Goal: Information Seeking & Learning: Learn about a topic

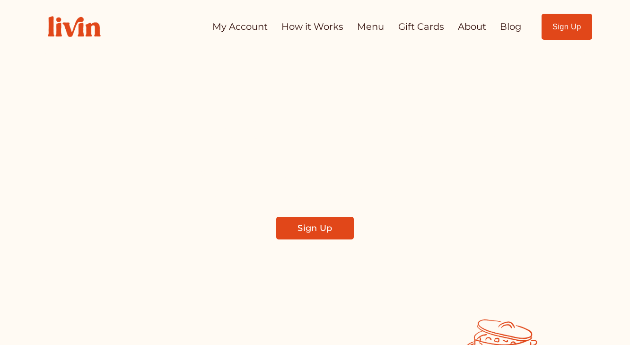
click at [579, 26] on link "Sign Up" at bounding box center [567, 27] width 51 height 26
click at [556, 21] on link "Sign Up" at bounding box center [567, 27] width 51 height 26
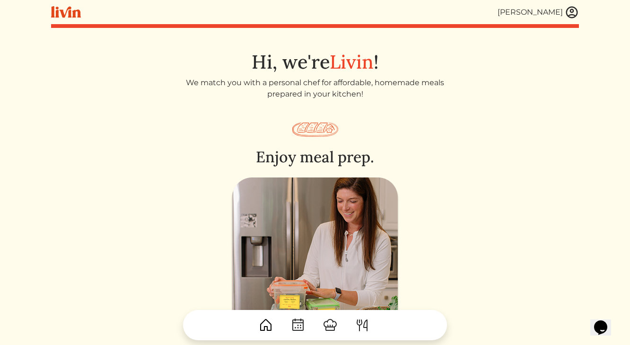
click at [569, 15] on img at bounding box center [572, 12] width 14 height 14
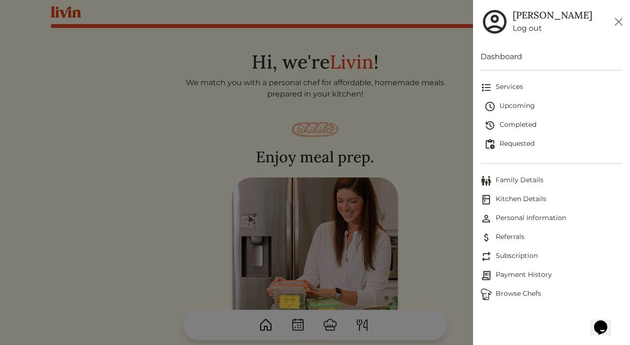
click at [515, 122] on span "Completed" at bounding box center [553, 125] width 138 height 11
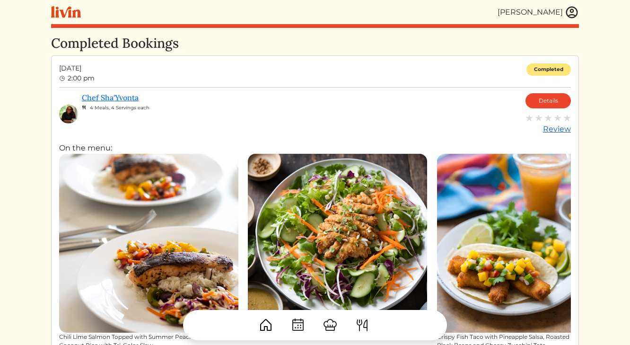
click at [537, 118] on img at bounding box center [539, 118] width 8 height 8
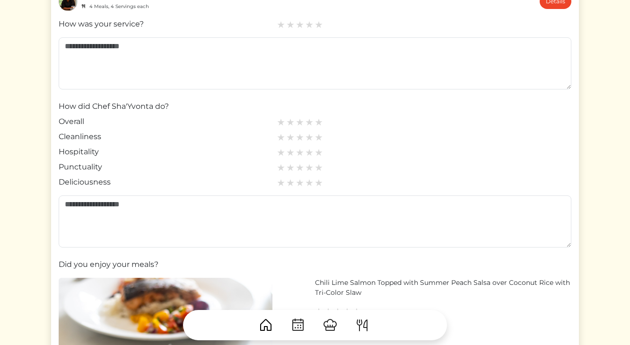
scroll to position [99, 0]
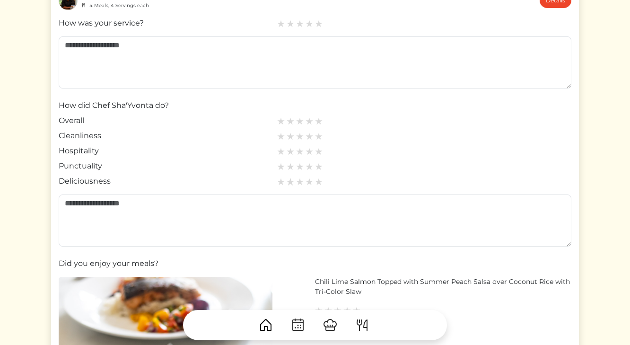
click at [291, 182] on img at bounding box center [290, 181] width 9 height 9
click at [289, 167] on img at bounding box center [290, 166] width 9 height 9
click at [309, 151] on img at bounding box center [309, 151] width 9 height 9
click at [307, 138] on img at bounding box center [309, 136] width 9 height 9
click at [288, 183] on img at bounding box center [290, 181] width 9 height 9
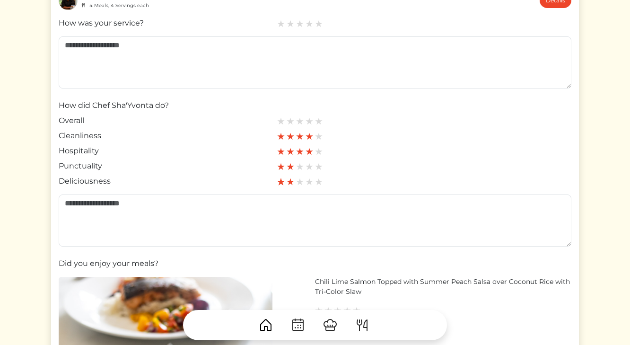
click at [282, 182] on img at bounding box center [281, 181] width 9 height 9
click at [291, 123] on img at bounding box center [290, 121] width 9 height 9
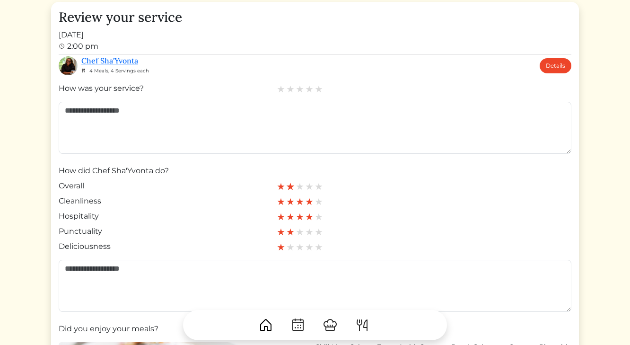
scroll to position [38, 0]
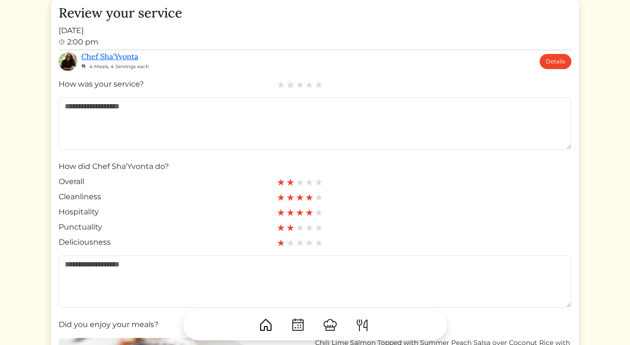
click at [288, 85] on img at bounding box center [290, 84] width 9 height 9
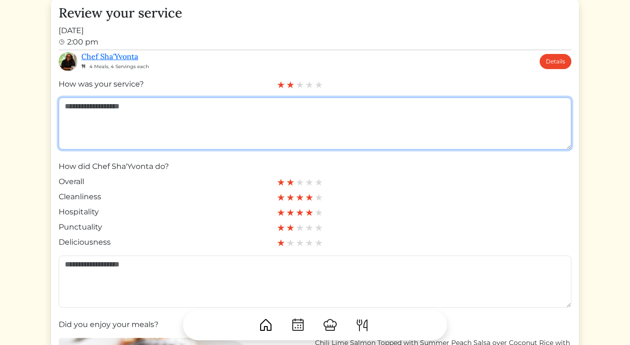
click at [272, 136] on textarea at bounding box center [315, 123] width 513 height 52
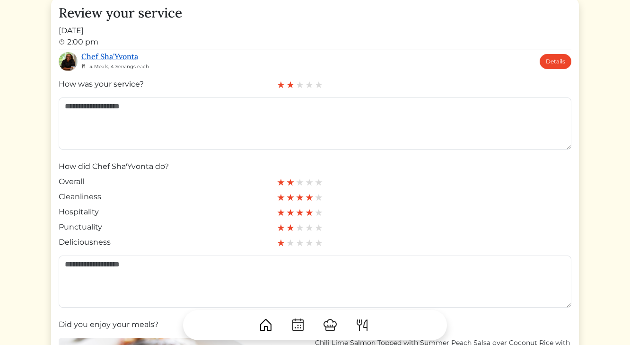
click at [129, 54] on link "Chef Sha'Yvonta" at bounding box center [109, 56] width 57 height 9
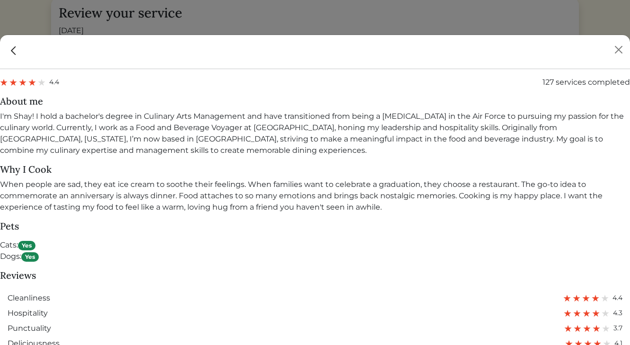
scroll to position [676, 0]
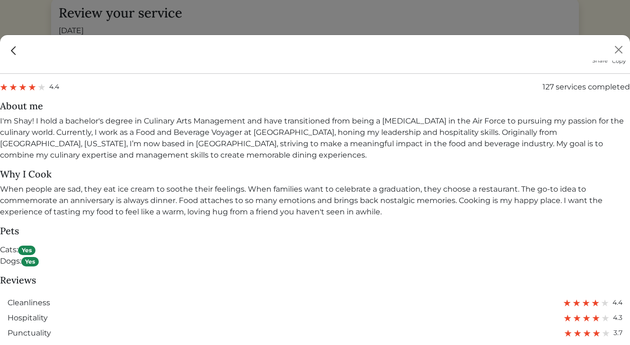
click at [20, 50] on div at bounding box center [315, 48] width 630 height 26
click at [18, 53] on img at bounding box center [14, 50] width 12 height 12
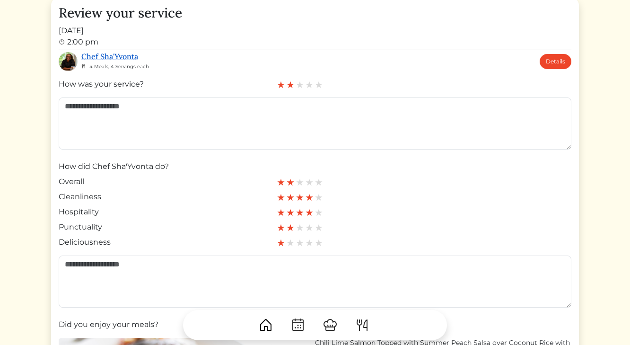
click at [100, 55] on link "Chef Sha'Yvonta" at bounding box center [109, 56] width 57 height 9
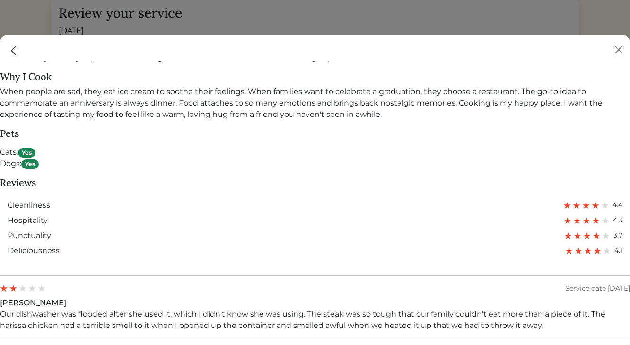
scroll to position [777, 0]
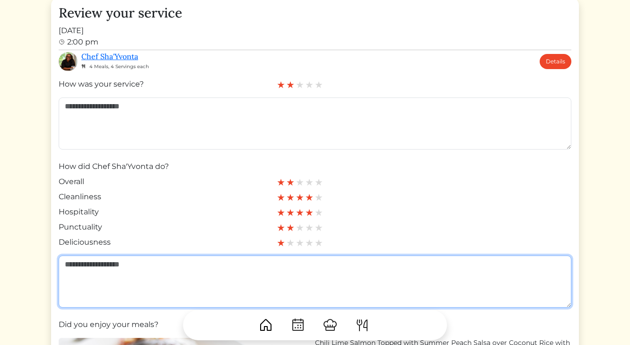
click at [79, 264] on textarea at bounding box center [315, 281] width 513 height 52
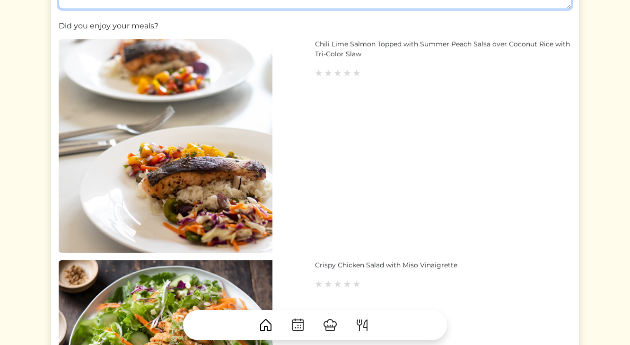
scroll to position [329, 0]
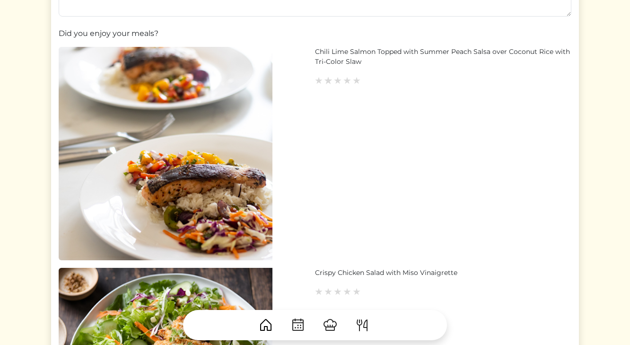
click at [328, 81] on img at bounding box center [328, 80] width 9 height 9
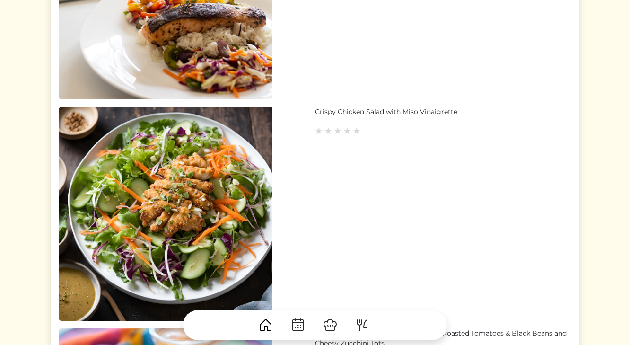
scroll to position [496, 0]
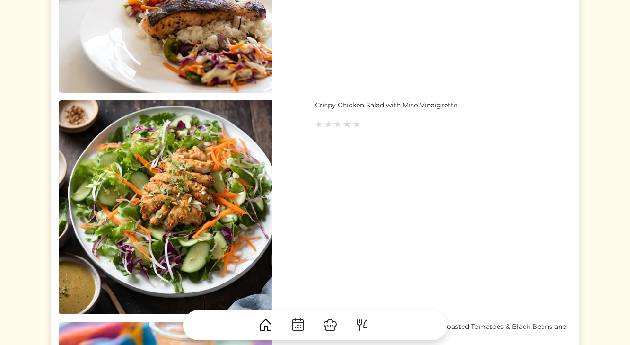
click at [343, 124] on img at bounding box center [347, 124] width 9 height 9
click at [339, 123] on img at bounding box center [338, 124] width 9 height 9
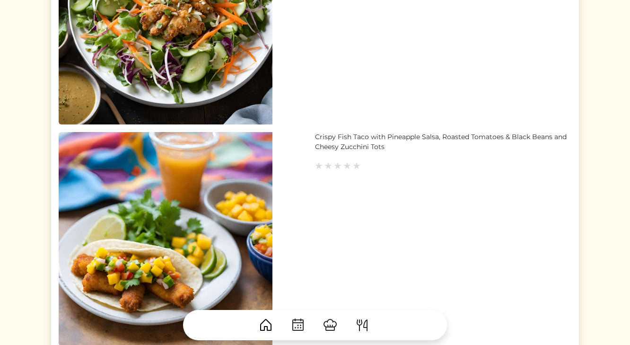
scroll to position [687, 0]
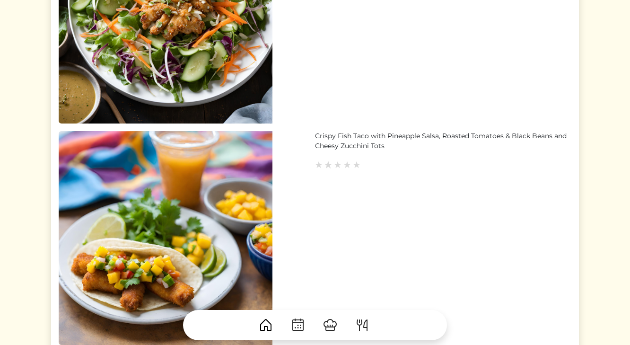
click at [328, 167] on img at bounding box center [328, 164] width 9 height 9
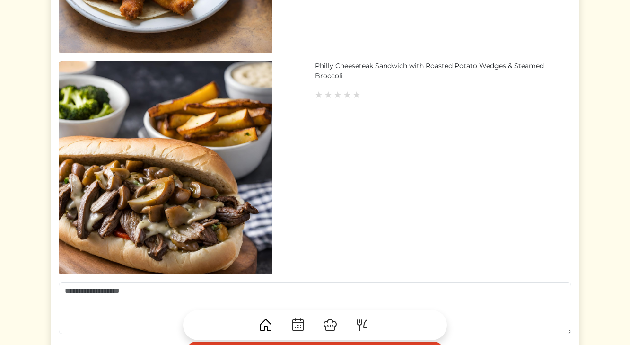
scroll to position [984, 0]
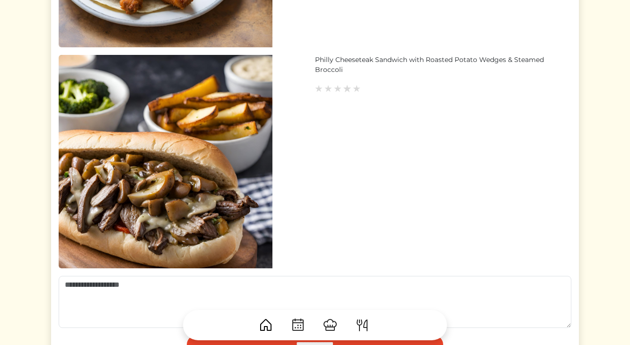
click at [347, 90] on img at bounding box center [347, 88] width 9 height 9
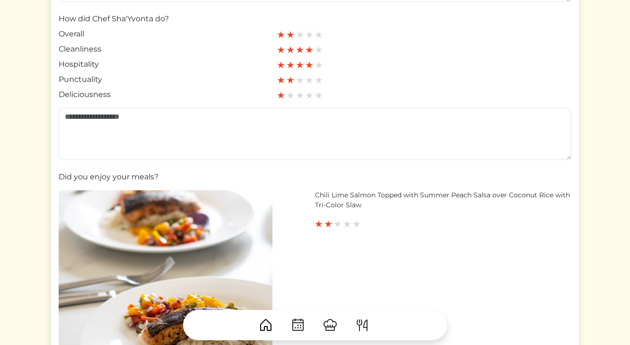
scroll to position [0, 0]
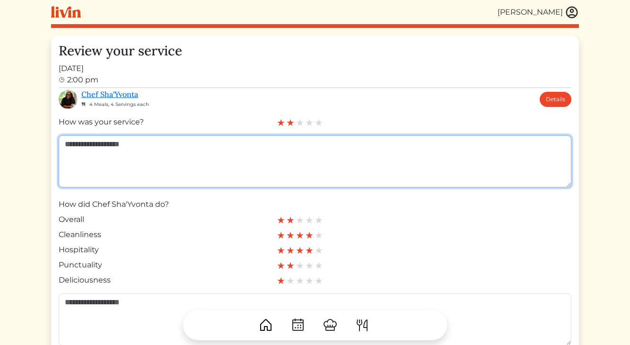
click at [324, 142] on textarea at bounding box center [315, 161] width 513 height 52
click at [317, 142] on textarea at bounding box center [315, 161] width 513 height 52
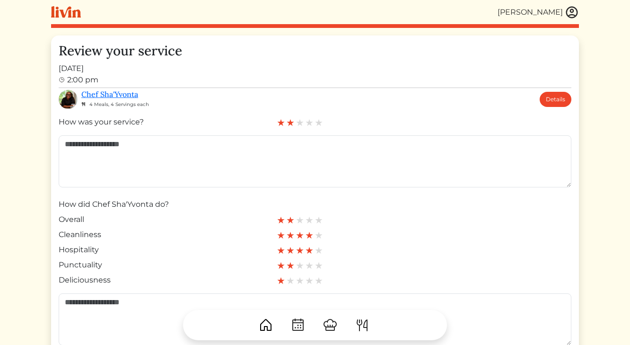
click at [128, 305] on div at bounding box center [315, 321] width 528 height 38
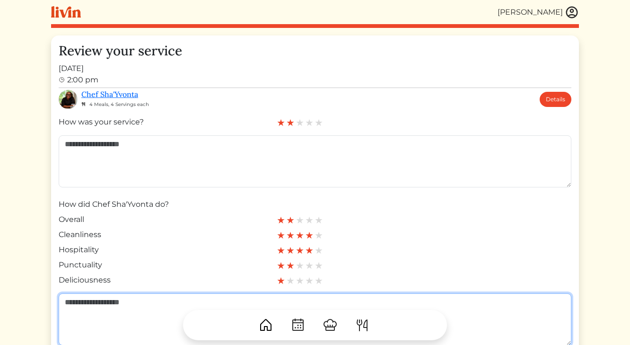
click at [129, 300] on textarea at bounding box center [315, 319] width 513 height 52
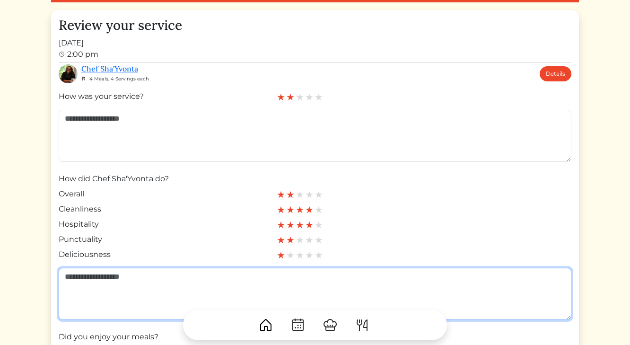
scroll to position [30, 0]
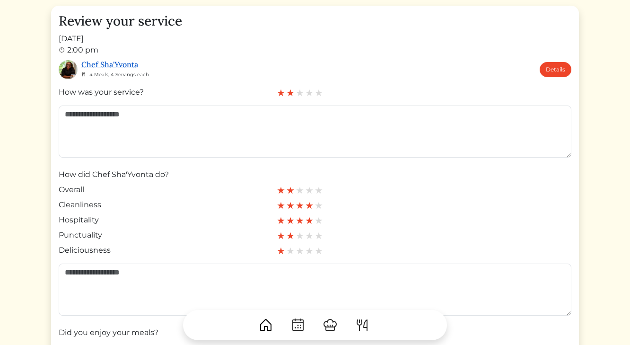
click at [132, 66] on link "Chef Sha'Yvonta" at bounding box center [109, 64] width 57 height 9
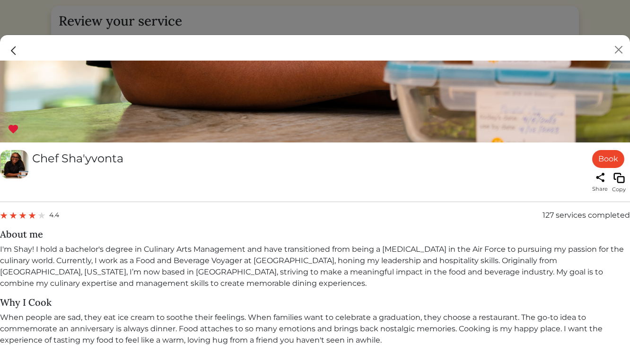
scroll to position [559, 0]
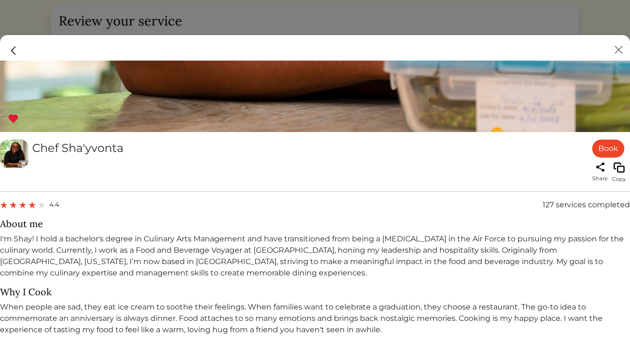
click at [12, 120] on img at bounding box center [13, 118] width 11 height 11
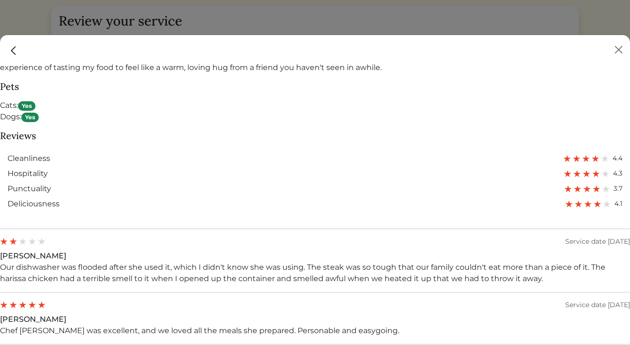
scroll to position [828, 0]
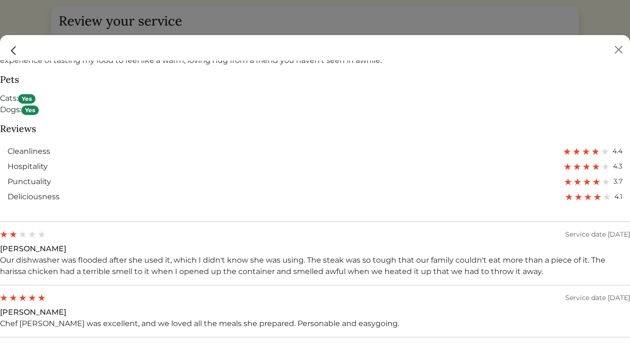
click at [13, 51] on img at bounding box center [14, 50] width 12 height 12
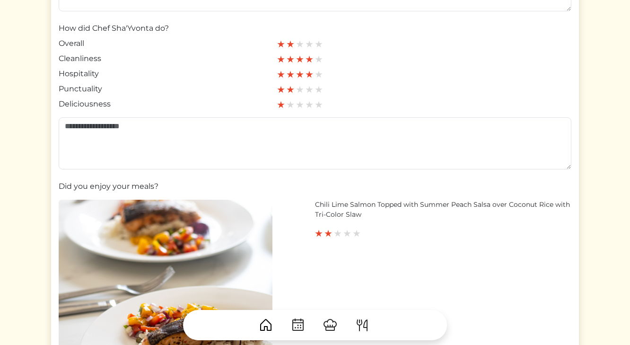
scroll to position [86, 0]
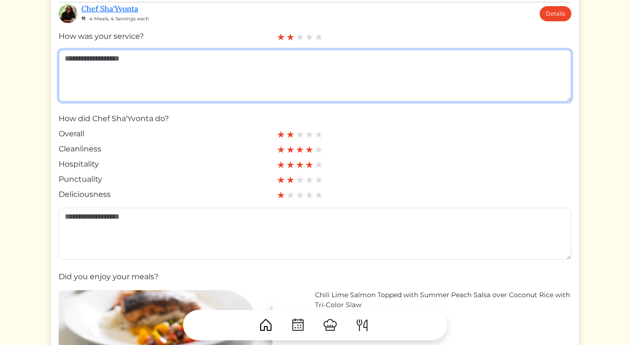
click at [103, 71] on textarea at bounding box center [315, 76] width 513 height 52
type textarea "*"
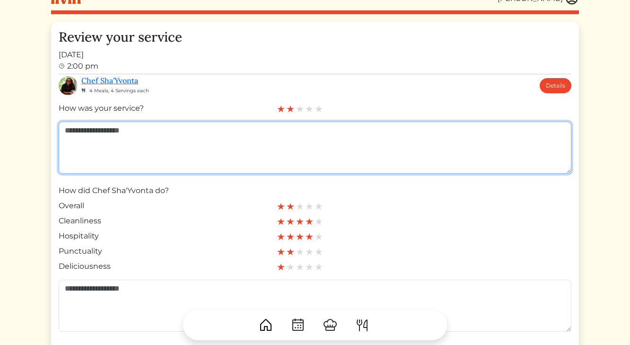
scroll to position [0, 0]
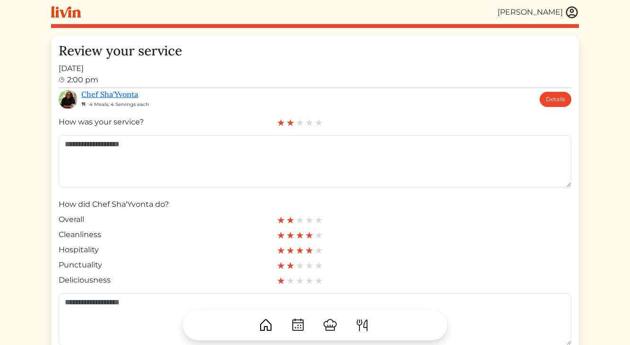
click at [59, 17] on img at bounding box center [66, 12] width 30 height 12
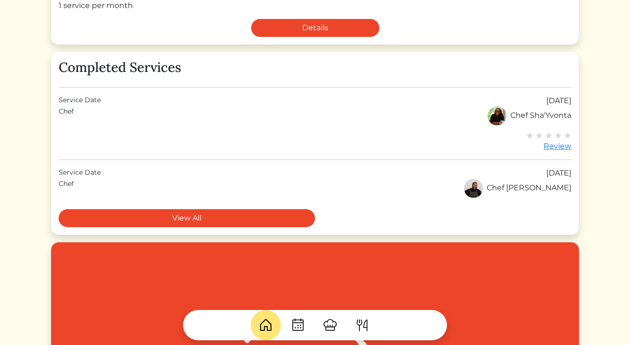
scroll to position [261, 0]
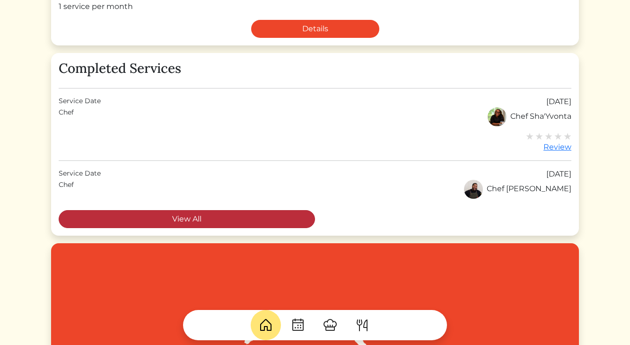
click at [243, 220] on link "View All" at bounding box center [187, 219] width 256 height 18
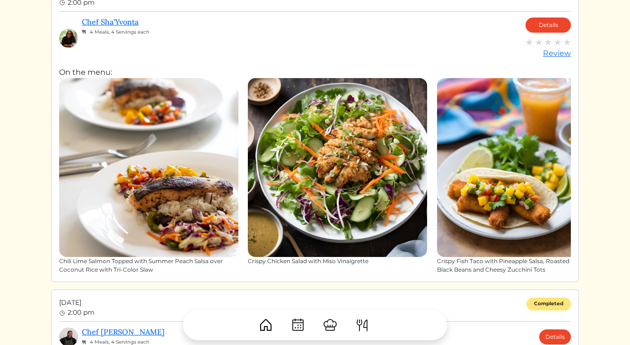
scroll to position [70, 0]
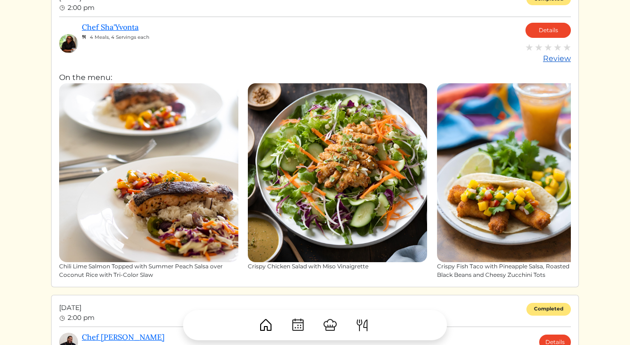
click at [537, 48] on img at bounding box center [539, 48] width 8 height 8
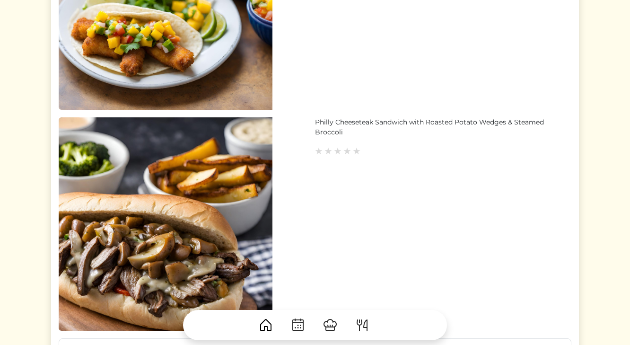
scroll to position [1127, 0]
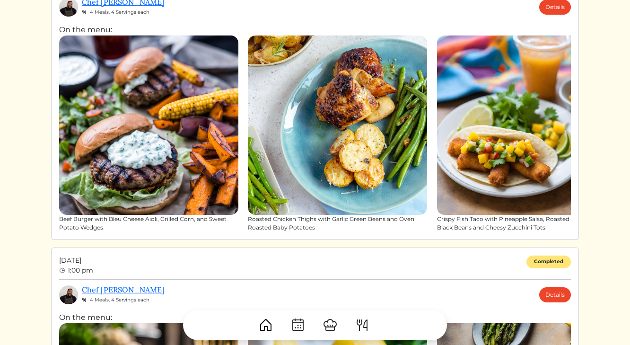
scroll to position [404, 0]
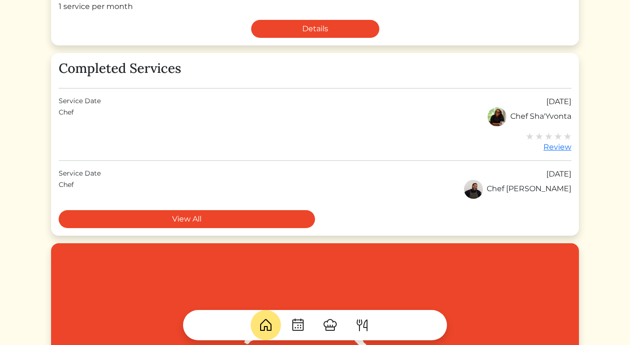
scroll to position [261, 0]
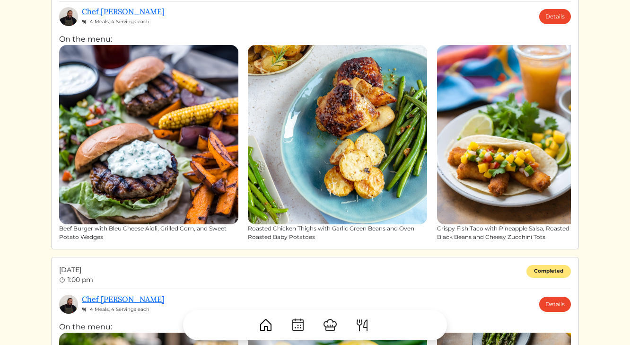
scroll to position [404, 0]
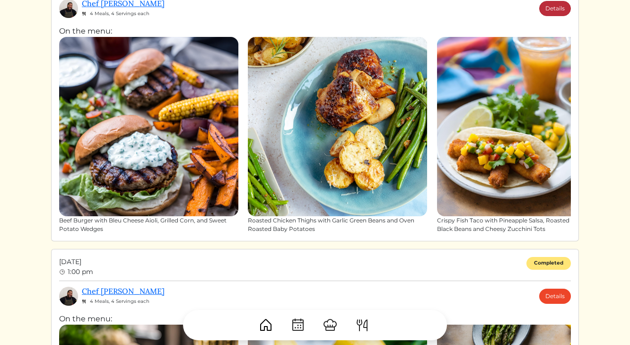
click at [562, 9] on link "Details" at bounding box center [555, 8] width 32 height 15
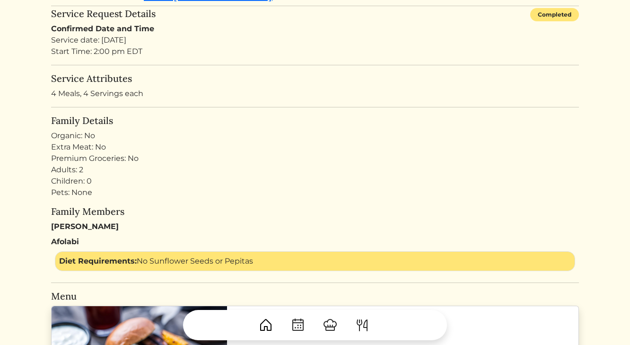
scroll to position [97, 0]
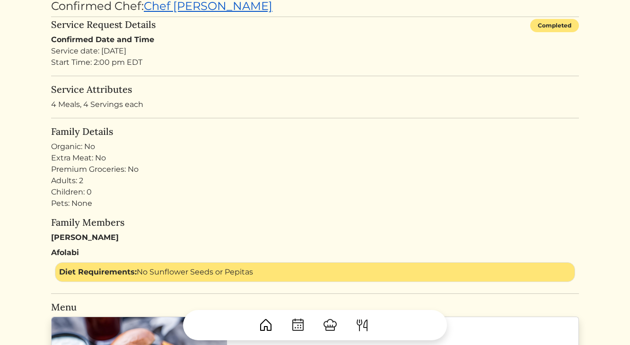
click at [190, 5] on link "Chef [PERSON_NAME]" at bounding box center [208, 6] width 129 height 14
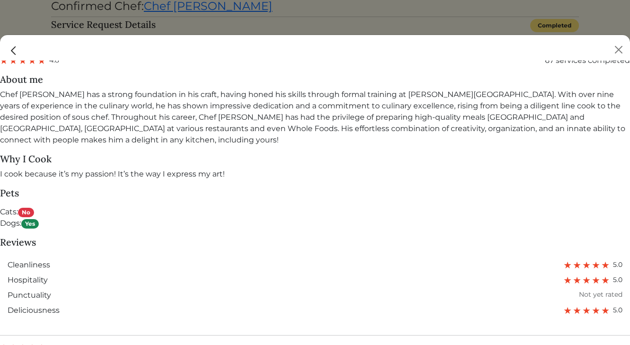
scroll to position [595, 0]
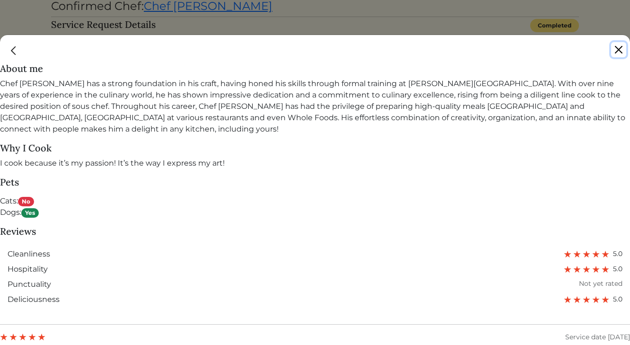
drag, startPoint x: 623, startPoint y: 44, endPoint x: 600, endPoint y: 111, distance: 69.9
click at [601, 111] on div "Chef Brandon Book Share Copy 4.8 67 services completed About me Why I Cook I co…" at bounding box center [315, 190] width 630 height 310
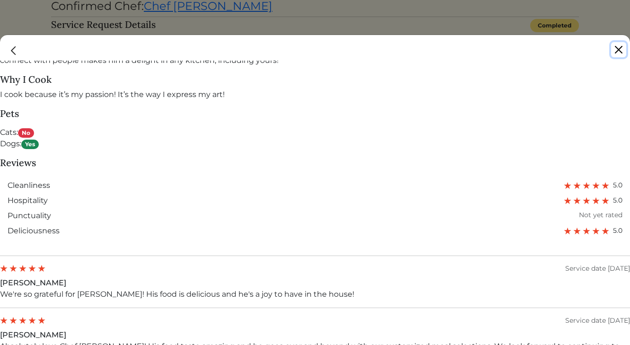
scroll to position [651, 0]
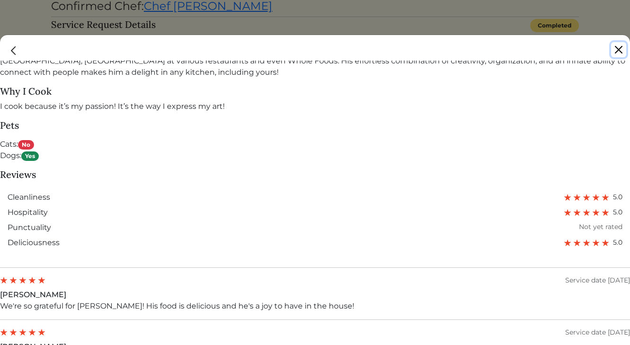
click at [617, 53] on button "Close" at bounding box center [618, 49] width 15 height 15
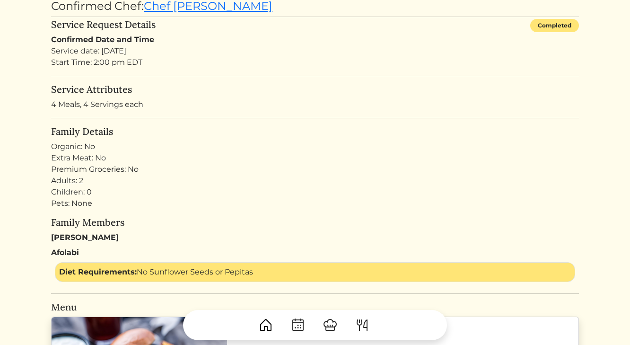
scroll to position [0, 0]
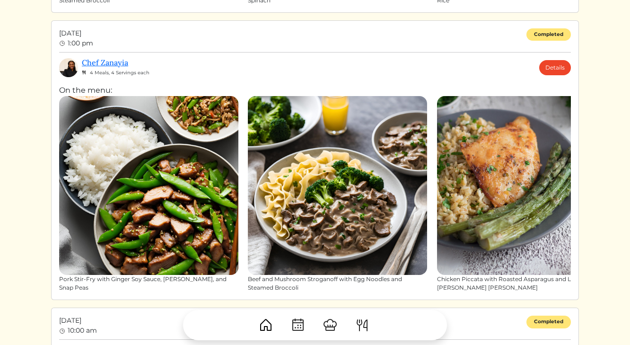
scroll to position [2075, 0]
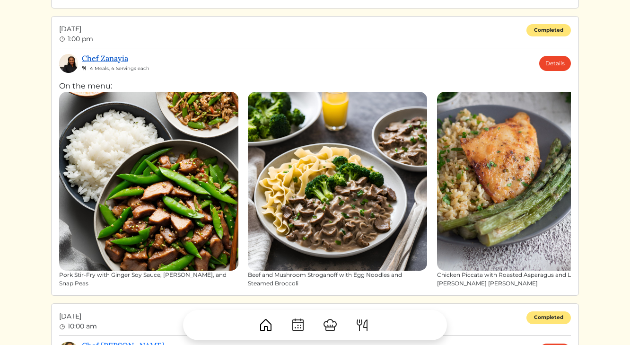
click at [109, 55] on link "Chef Zanayia" at bounding box center [105, 57] width 46 height 9
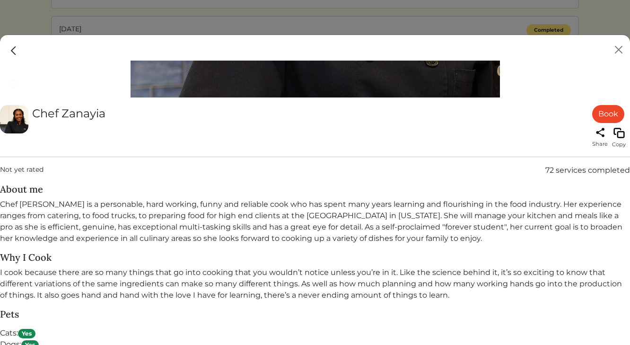
scroll to position [345, 0]
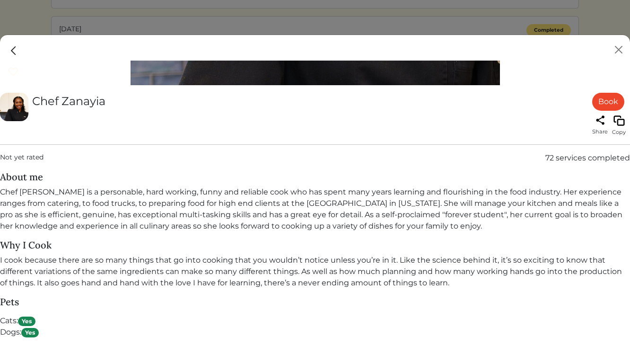
click at [35, 20] on div at bounding box center [315, 172] width 630 height 345
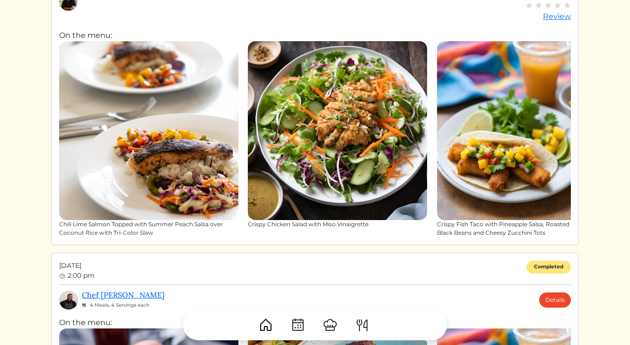
scroll to position [0, 0]
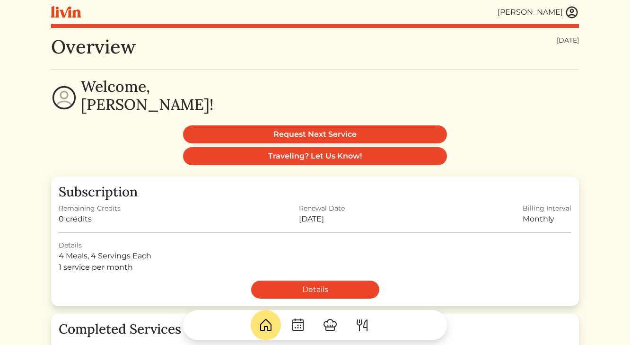
click at [72, 11] on img at bounding box center [66, 12] width 30 height 12
click at [68, 15] on img at bounding box center [66, 12] width 30 height 12
click at [68, 17] on img at bounding box center [66, 12] width 30 height 12
click at [70, 13] on img at bounding box center [66, 12] width 30 height 12
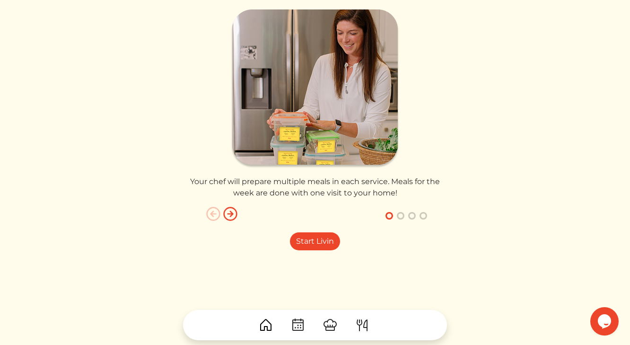
scroll to position [200, 0]
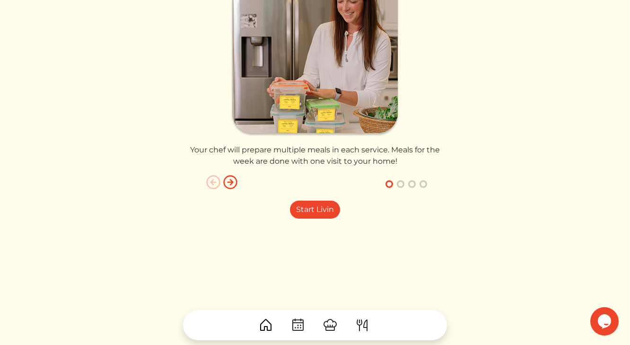
click at [301, 323] on img at bounding box center [297, 324] width 15 height 15
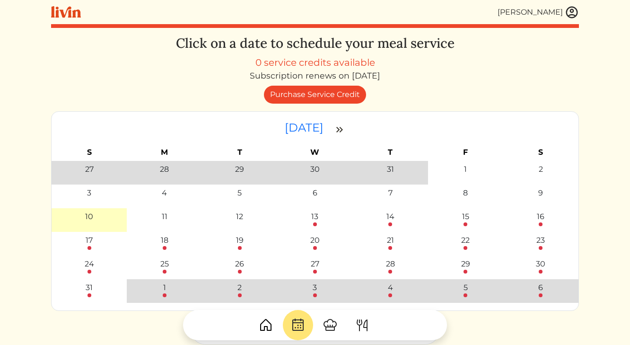
click at [326, 324] on img at bounding box center [330, 324] width 15 height 15
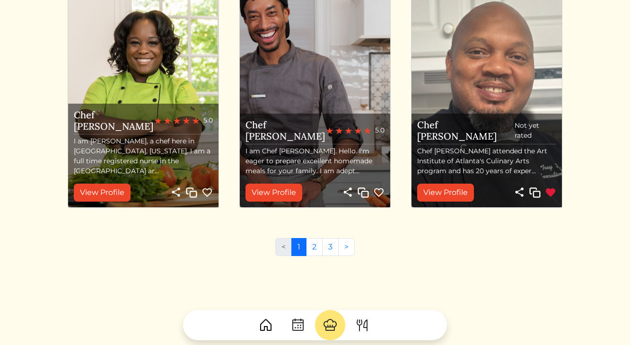
scroll to position [1050, 0]
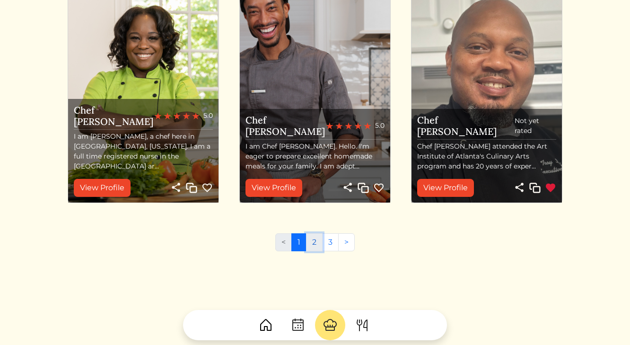
click at [318, 244] on link "2" at bounding box center [314, 242] width 17 height 18
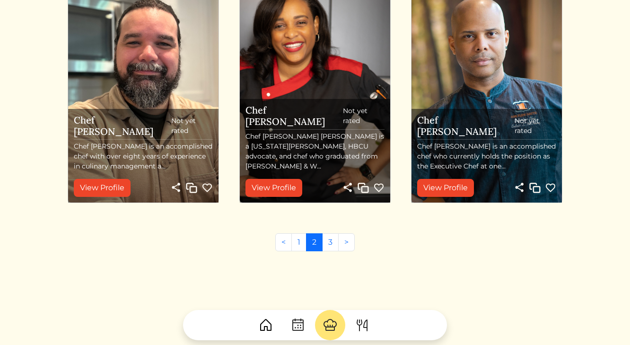
scroll to position [1017, 0]
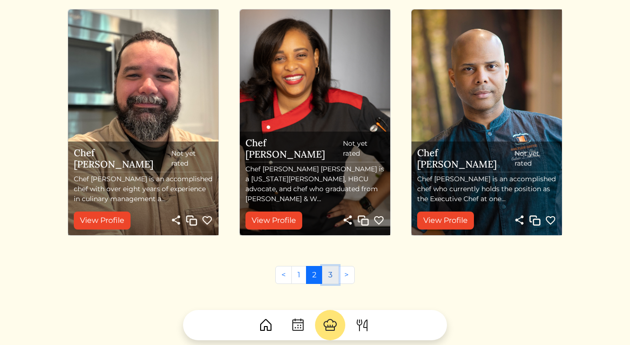
click at [329, 275] on link "3" at bounding box center [330, 275] width 17 height 18
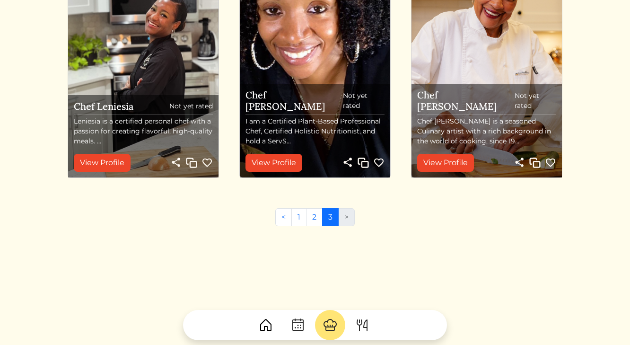
scroll to position [598, 0]
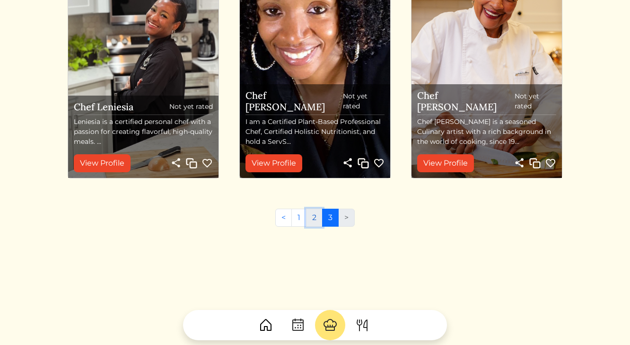
click at [317, 212] on link "2" at bounding box center [314, 218] width 17 height 18
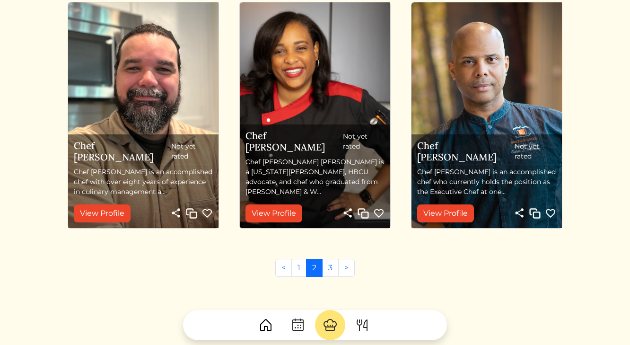
scroll to position [1027, 0]
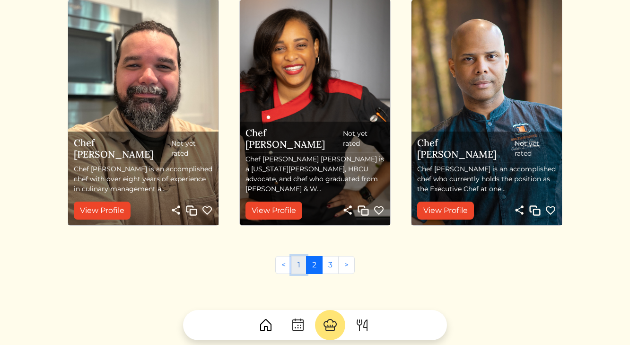
click at [301, 268] on link "1" at bounding box center [298, 265] width 15 height 18
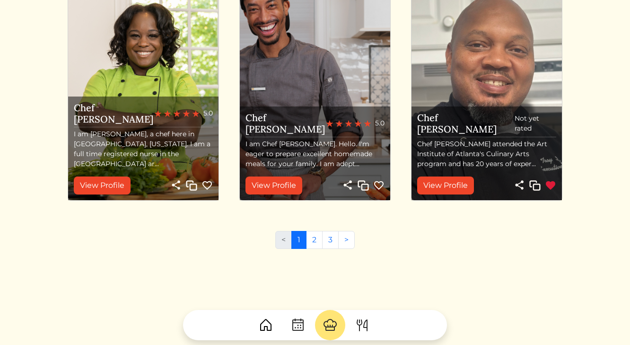
scroll to position [1059, 0]
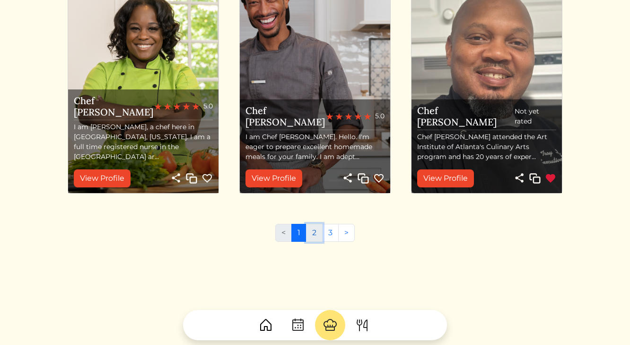
click at [312, 229] on link "2" at bounding box center [314, 233] width 17 height 18
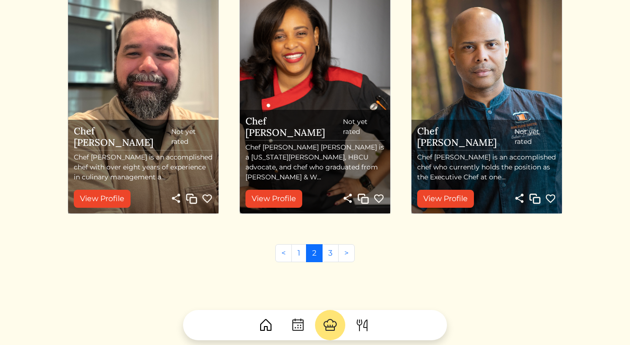
scroll to position [1074, 0]
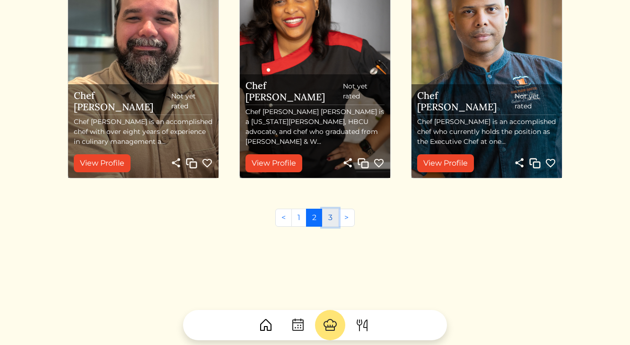
click at [331, 219] on link "3" at bounding box center [330, 218] width 17 height 18
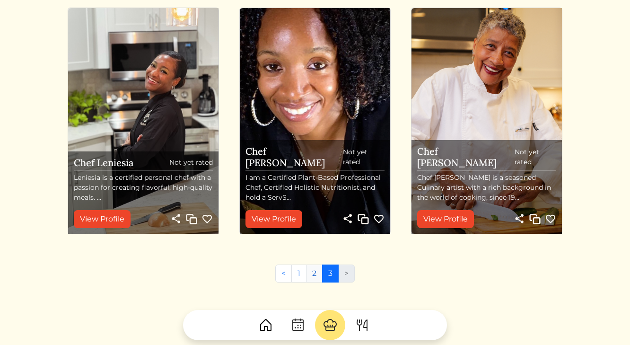
scroll to position [542, 0]
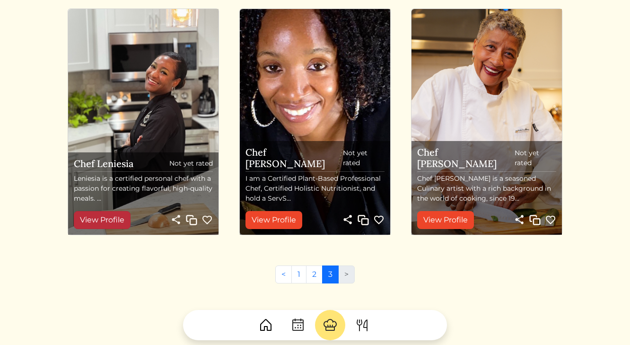
click at [124, 218] on link "View Profile" at bounding box center [102, 220] width 57 height 18
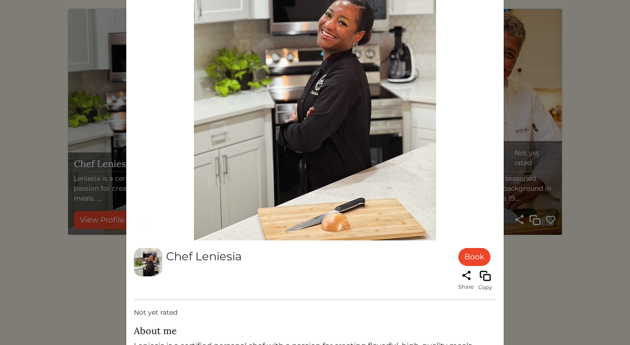
scroll to position [318, 0]
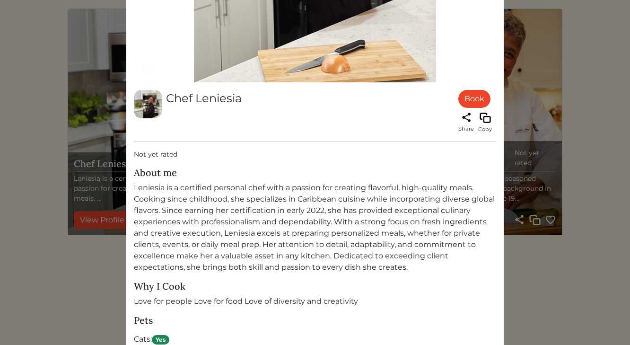
click at [539, 52] on div "Chef Leniesia Book Share Copy Not yet rated About me Why I Cook Love for people…" at bounding box center [315, 172] width 630 height 345
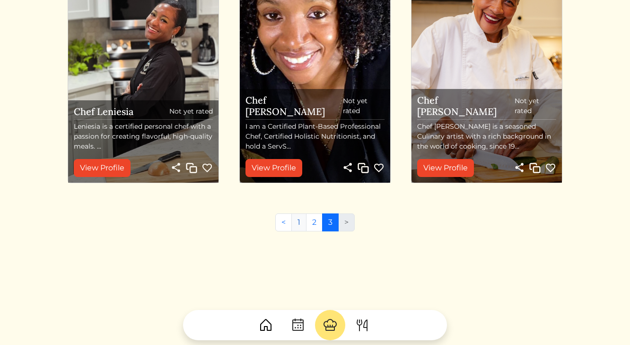
scroll to position [598, 0]
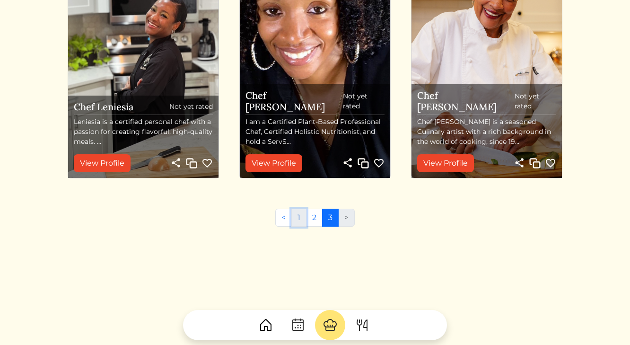
click at [298, 218] on link "1" at bounding box center [298, 218] width 15 height 18
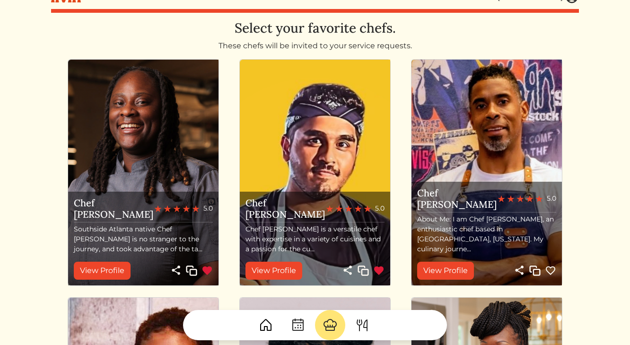
scroll to position [18, 0]
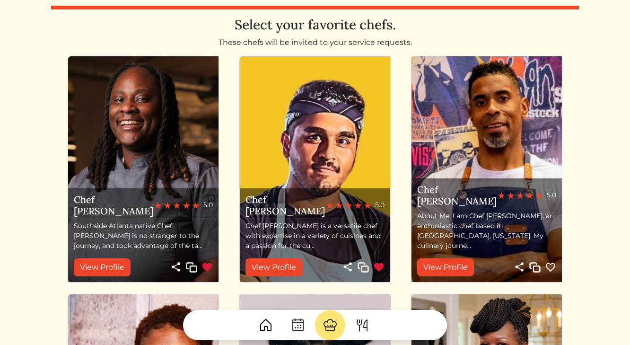
click at [204, 271] on img at bounding box center [207, 267] width 11 height 11
click at [377, 268] on img at bounding box center [378, 267] width 11 height 11
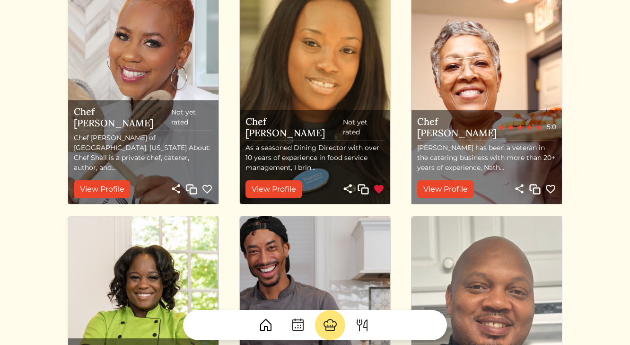
scroll to position [833, 0]
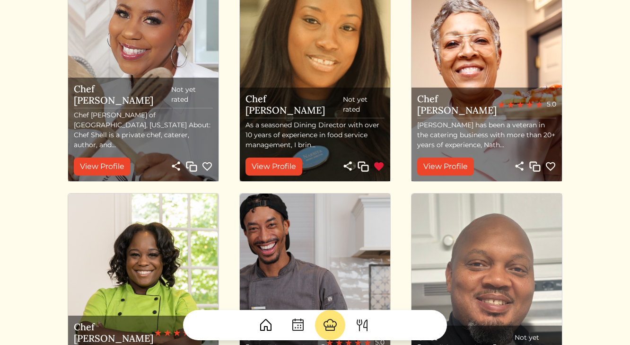
click at [380, 165] on img at bounding box center [378, 166] width 11 height 11
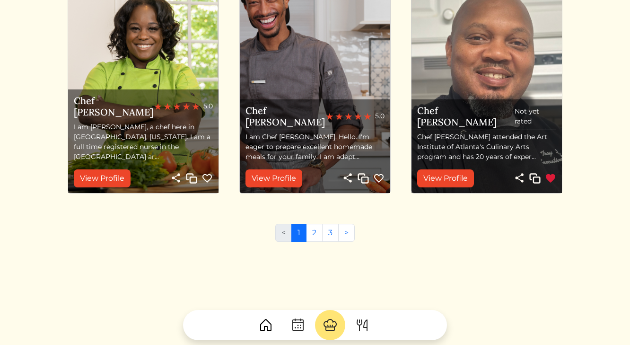
scroll to position [1063, 0]
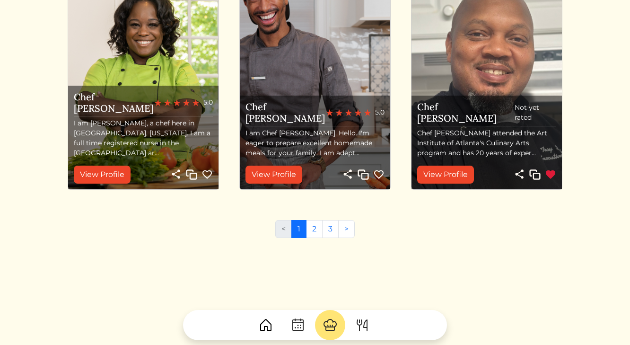
click at [553, 176] on img at bounding box center [550, 174] width 11 height 11
click at [314, 228] on link "2" at bounding box center [314, 229] width 17 height 18
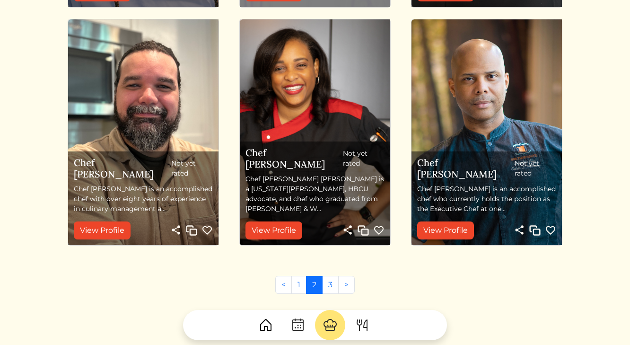
scroll to position [1012, 0]
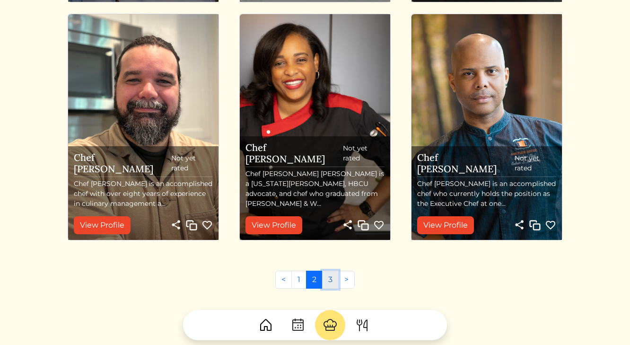
click at [328, 283] on link "3" at bounding box center [330, 280] width 17 height 18
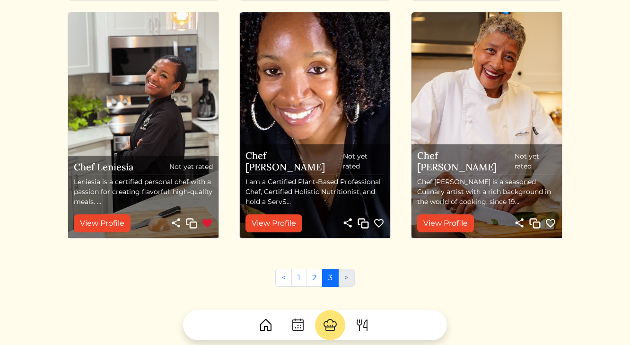
scroll to position [531, 0]
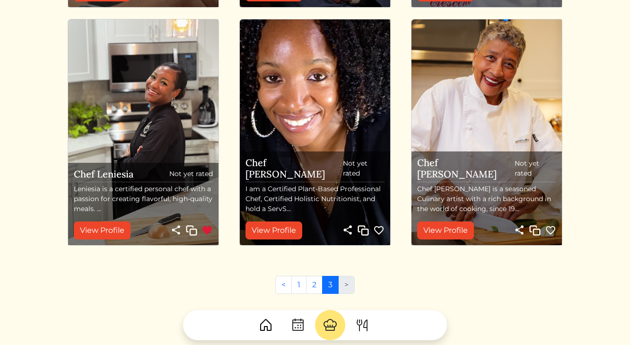
click at [205, 228] on img at bounding box center [207, 230] width 11 height 11
click at [314, 284] on link "2" at bounding box center [314, 285] width 17 height 18
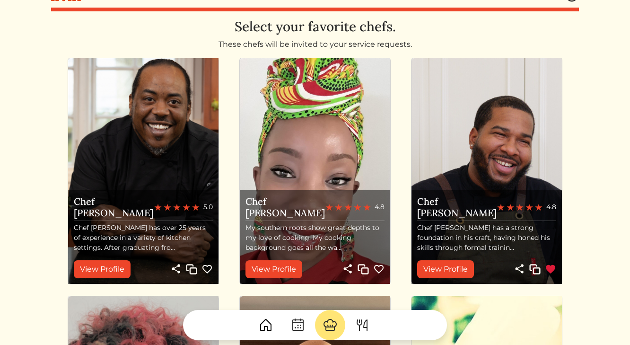
scroll to position [20, 0]
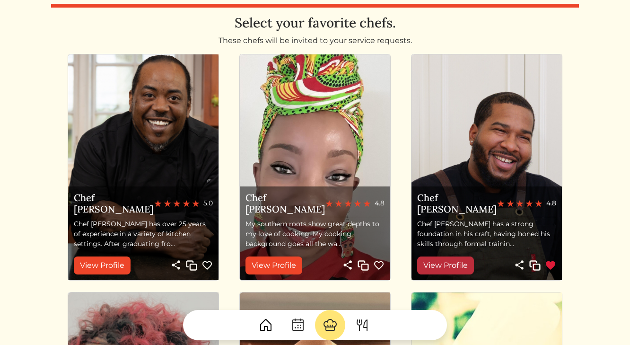
click at [438, 266] on link "View Profile" at bounding box center [445, 265] width 57 height 18
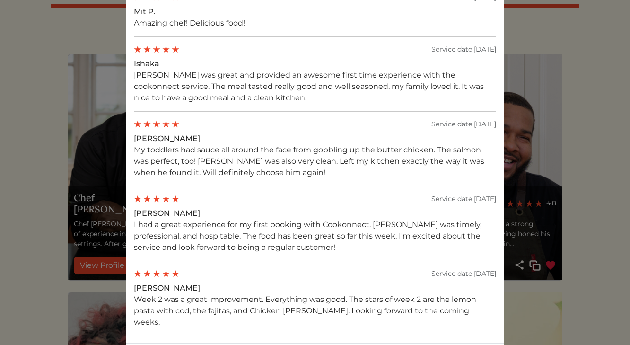
scroll to position [1004, 0]
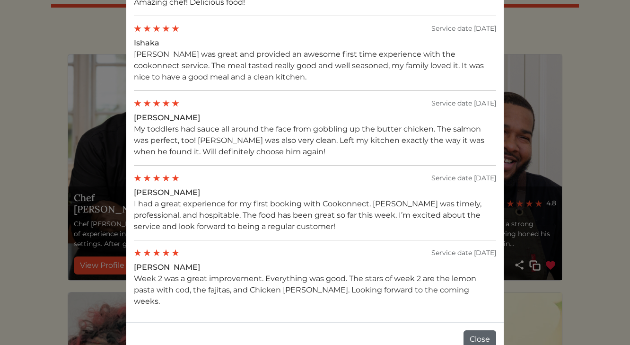
click at [477, 330] on button "Close" at bounding box center [480, 339] width 33 height 18
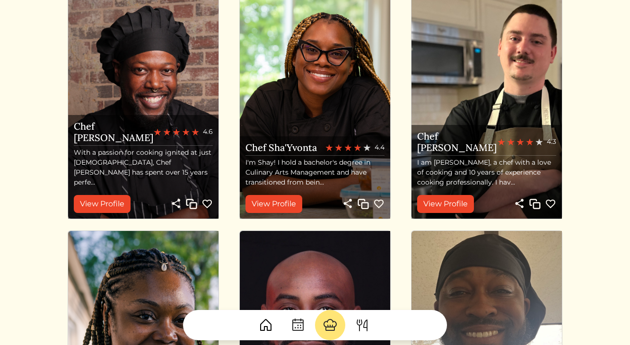
scroll to position [557, 0]
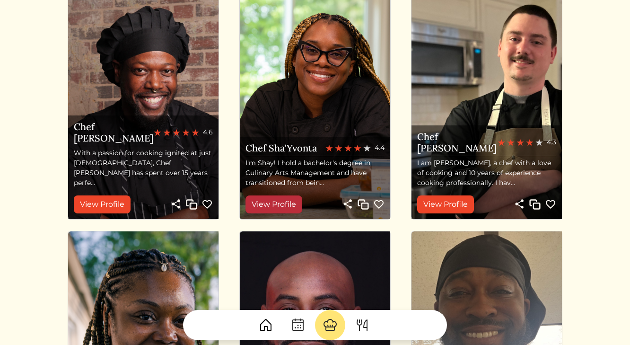
click at [272, 201] on link "View Profile" at bounding box center [274, 204] width 57 height 18
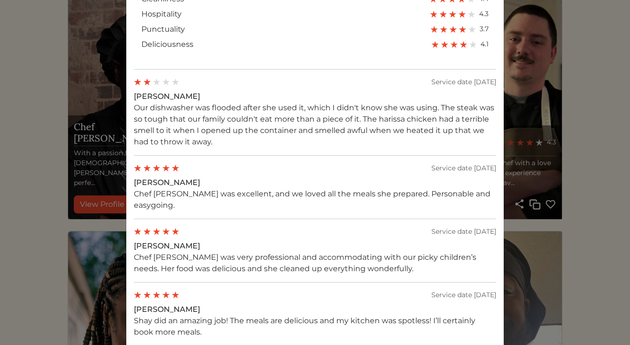
scroll to position [825, 0]
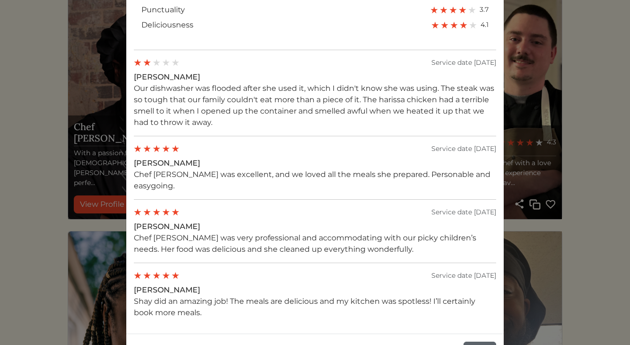
click at [483, 342] on button "Close" at bounding box center [480, 351] width 33 height 18
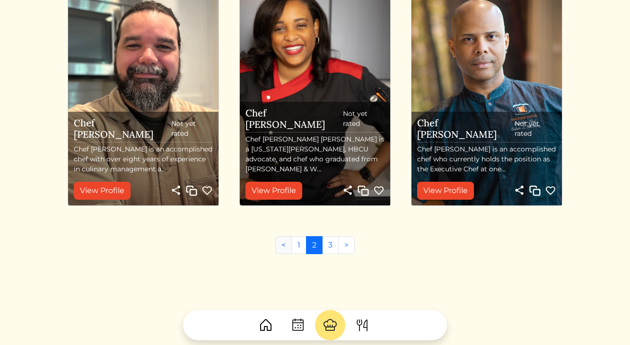
scroll to position [1074, 0]
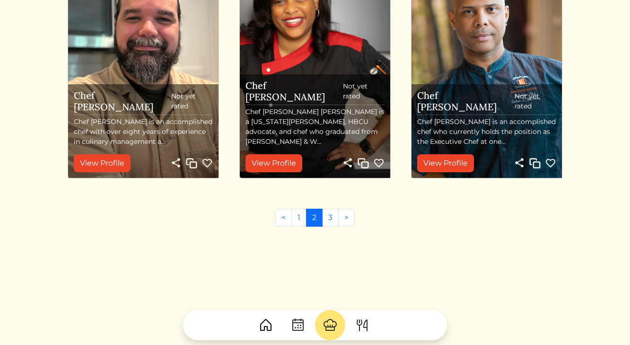
click at [266, 320] on img at bounding box center [265, 324] width 15 height 15
